Goal: Transaction & Acquisition: Purchase product/service

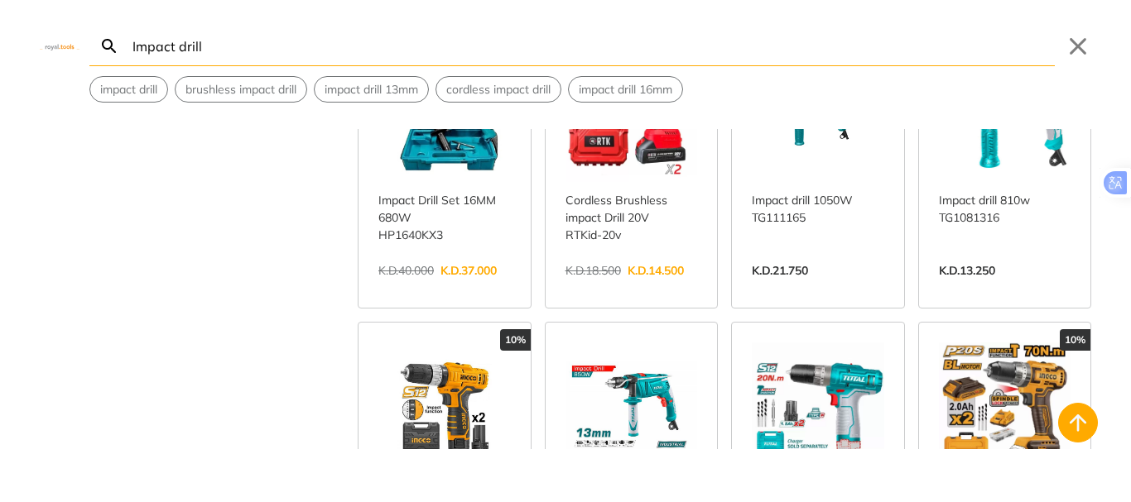
scroll to position [1380, 0]
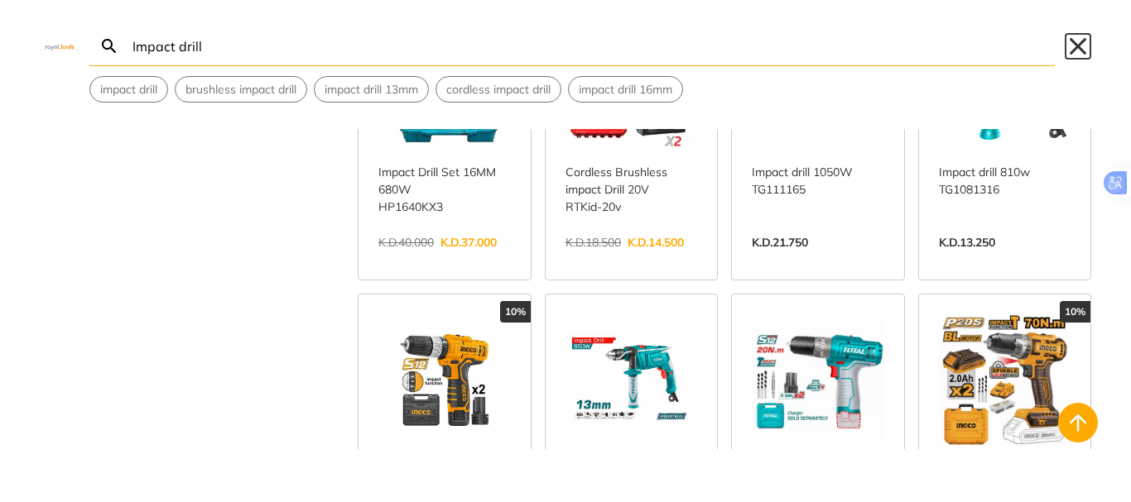
drag, startPoint x: 1078, startPoint y: 46, endPoint x: 1007, endPoint y: 52, distance: 70.6
click at [1077, 46] on button "Close" at bounding box center [1077, 46] width 26 height 26
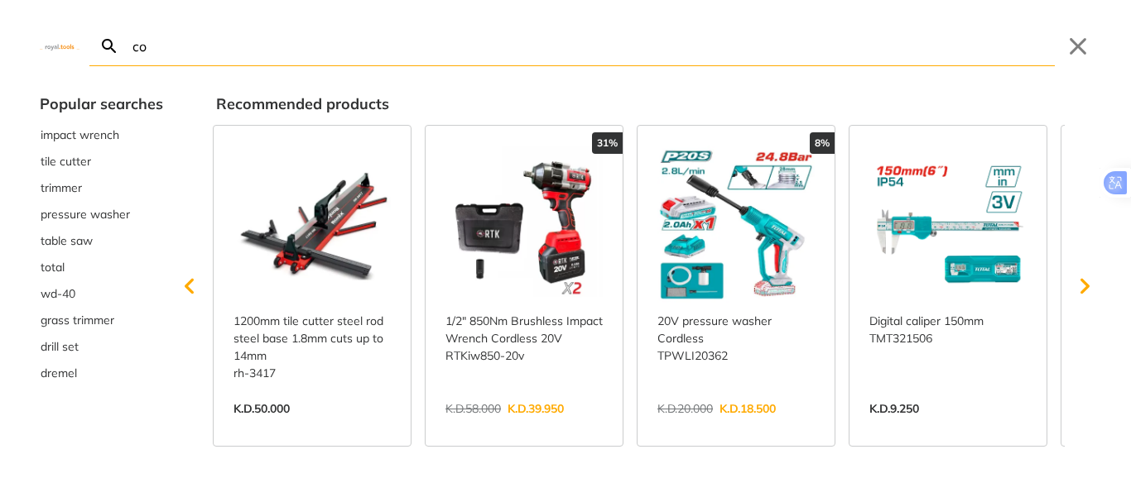
type input "cor"
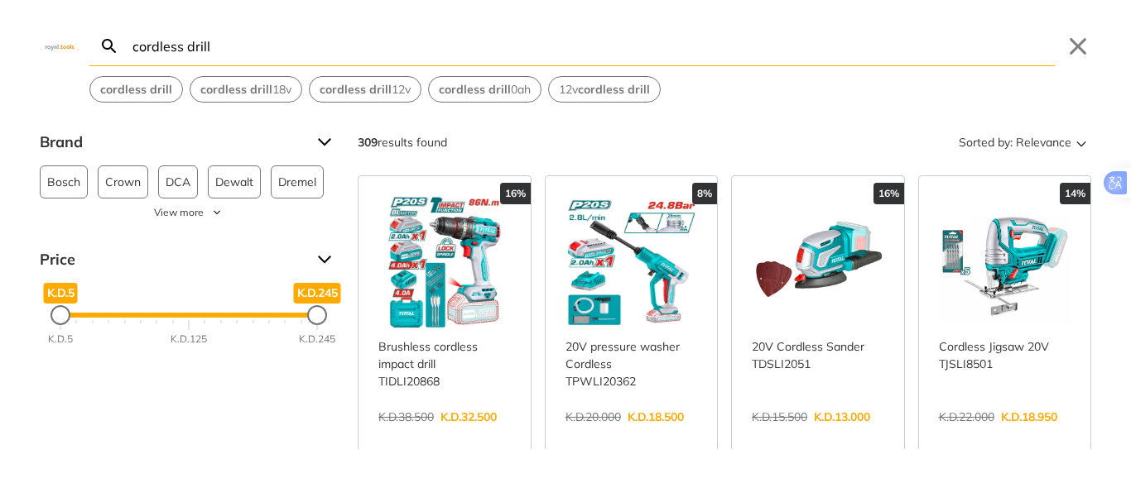
type input "cordless drill"
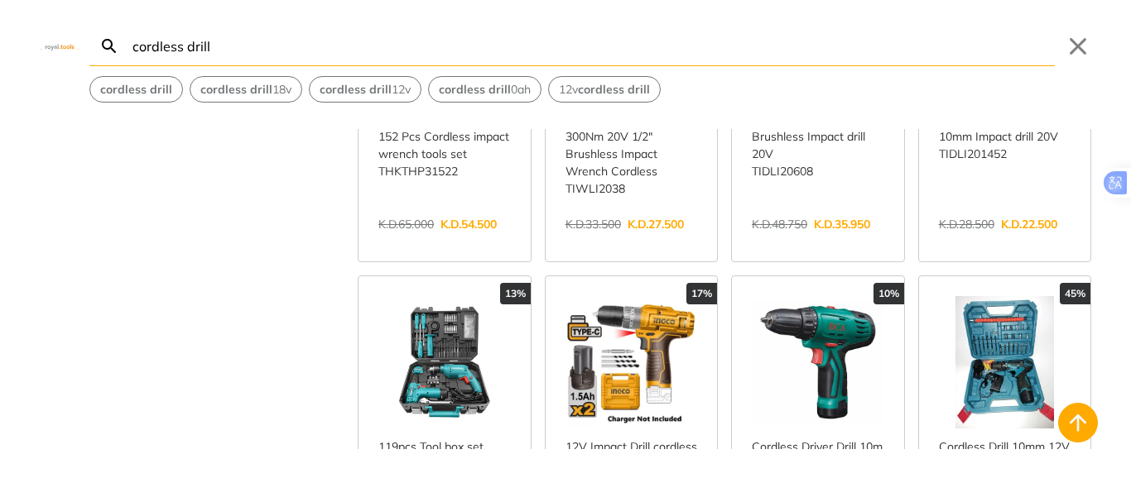
scroll to position [1821, 0]
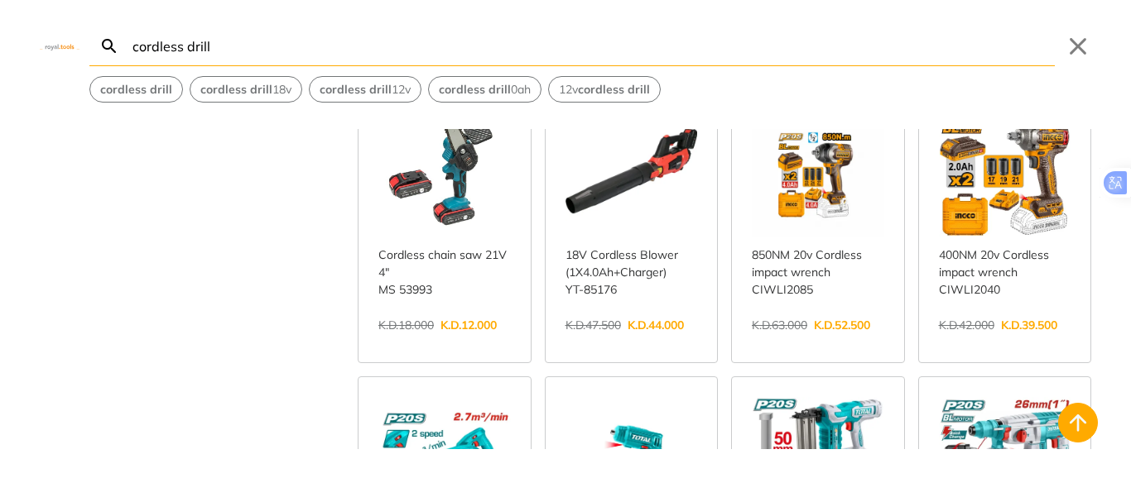
scroll to position [3366, 0]
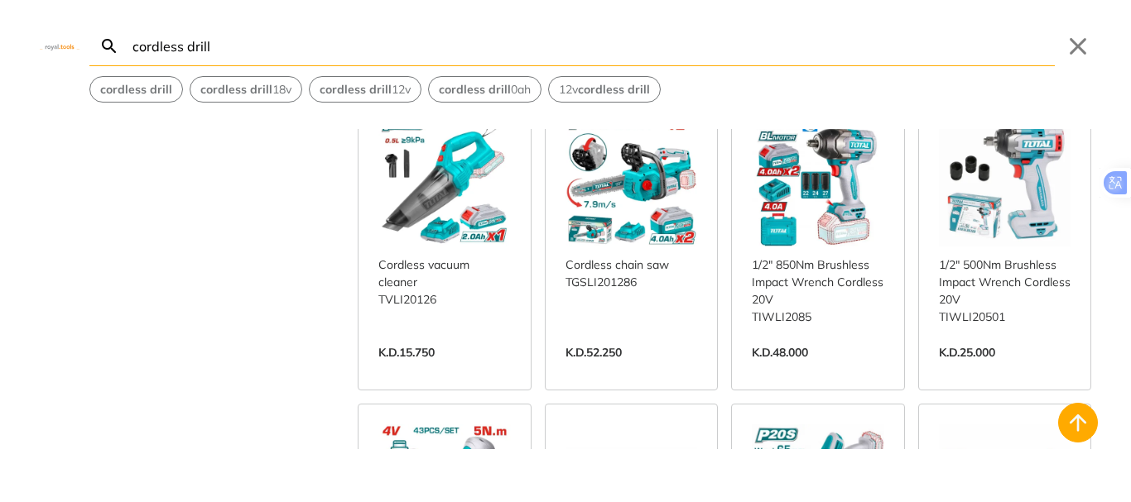
scroll to position [3917, 0]
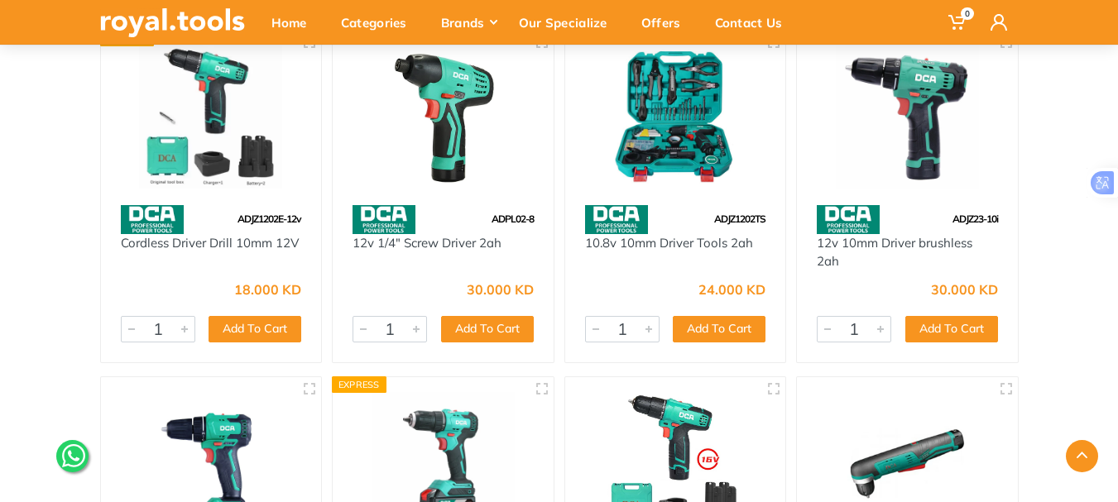
scroll to position [221, 0]
